Goal: Information Seeking & Learning: Find specific fact

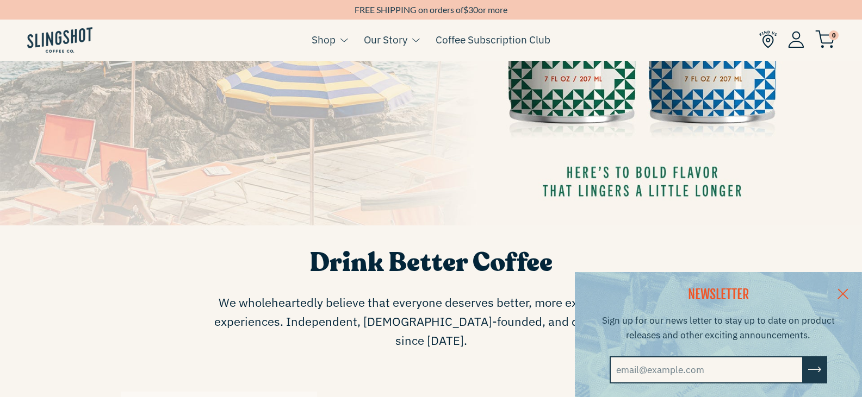
scroll to position [435, 0]
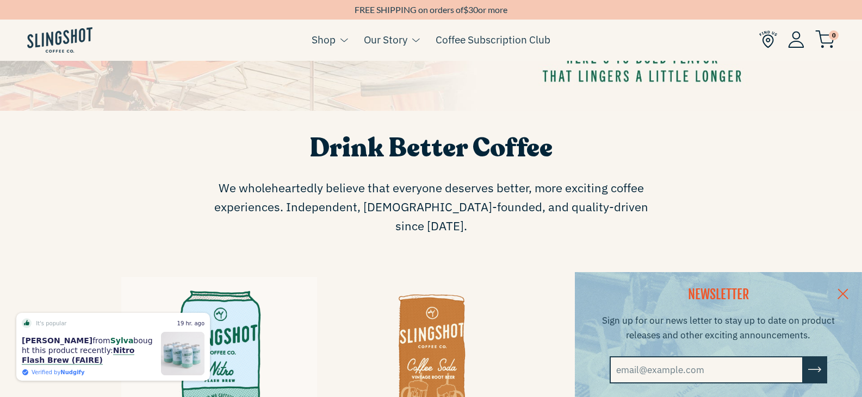
click at [852, 290] on link at bounding box center [843, 293] width 38 height 42
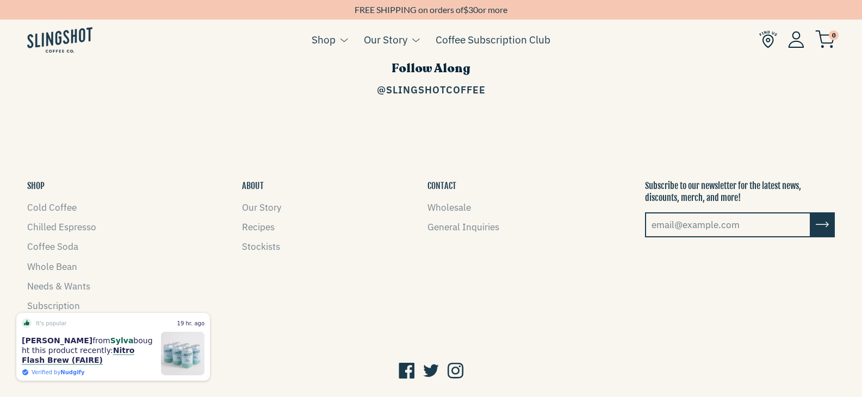
scroll to position [1685, 0]
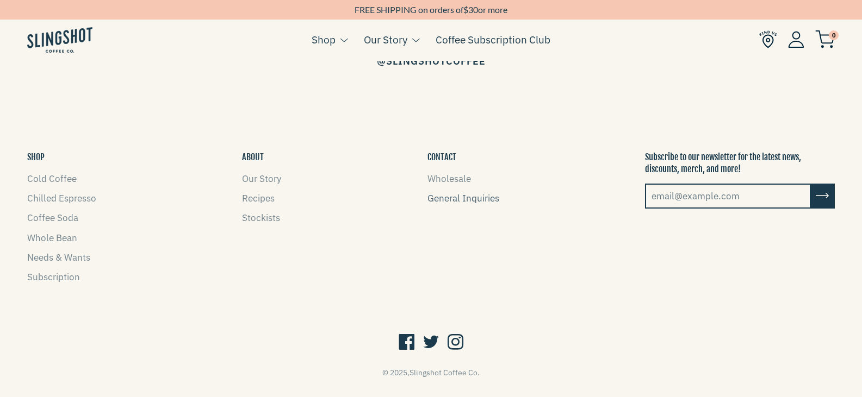
click at [469, 192] on link "General Inquiries" at bounding box center [463, 198] width 72 height 12
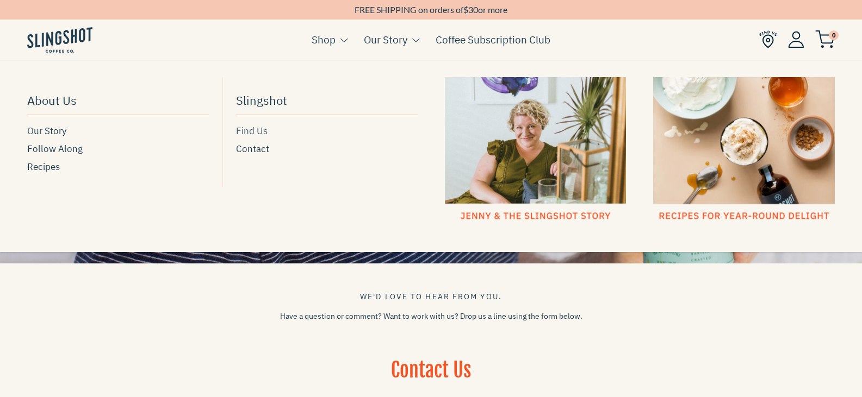
click at [253, 133] on span "Find Us" at bounding box center [252, 131] width 32 height 15
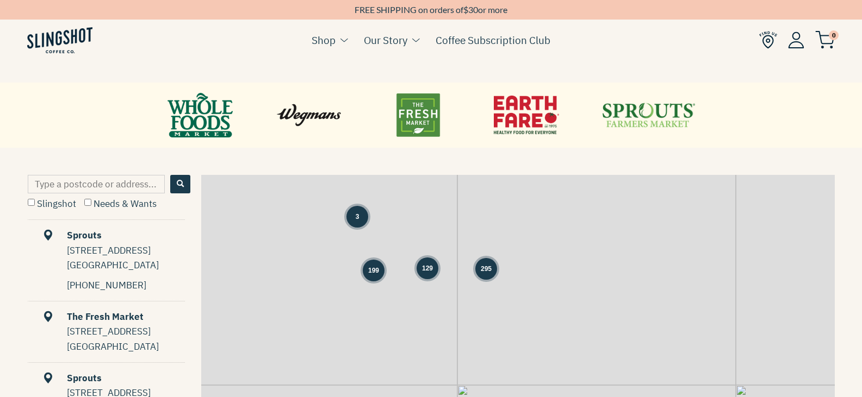
click at [93, 184] on input "Type a postcode or address..." at bounding box center [96, 184] width 137 height 18
type input "[GEOGRAPHIC_DATA], [GEOGRAPHIC_DATA]"
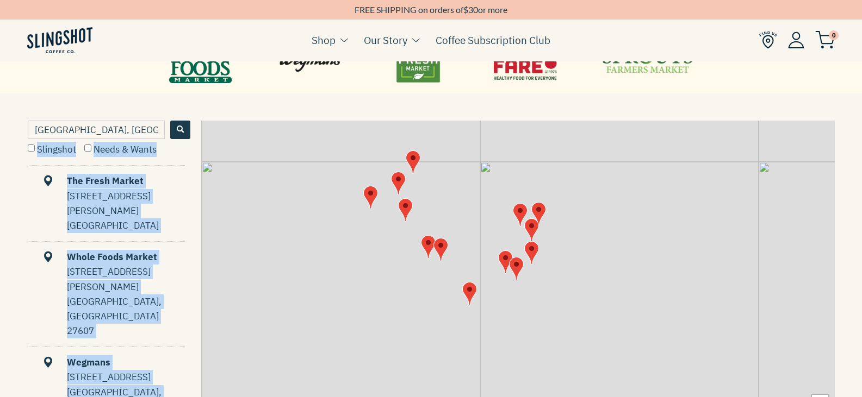
drag, startPoint x: 337, startPoint y: 112, endPoint x: 336, endPoint y: 121, distance: 8.8
click at [336, 121] on main "RETAIL PARTNERS We're proud to partner with some of the most well-known grocers…" at bounding box center [431, 23] width 862 height 1024
